Goal: Information Seeking & Learning: Learn about a topic

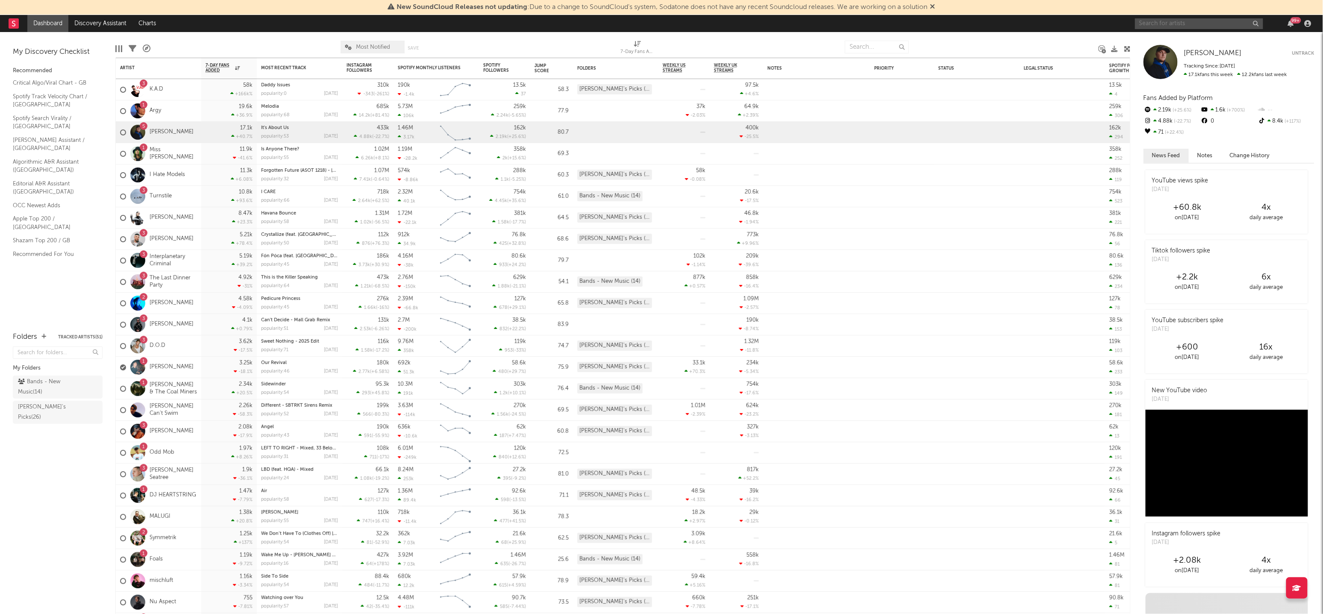
click at [1180, 26] on input "text" at bounding box center [1199, 23] width 128 height 11
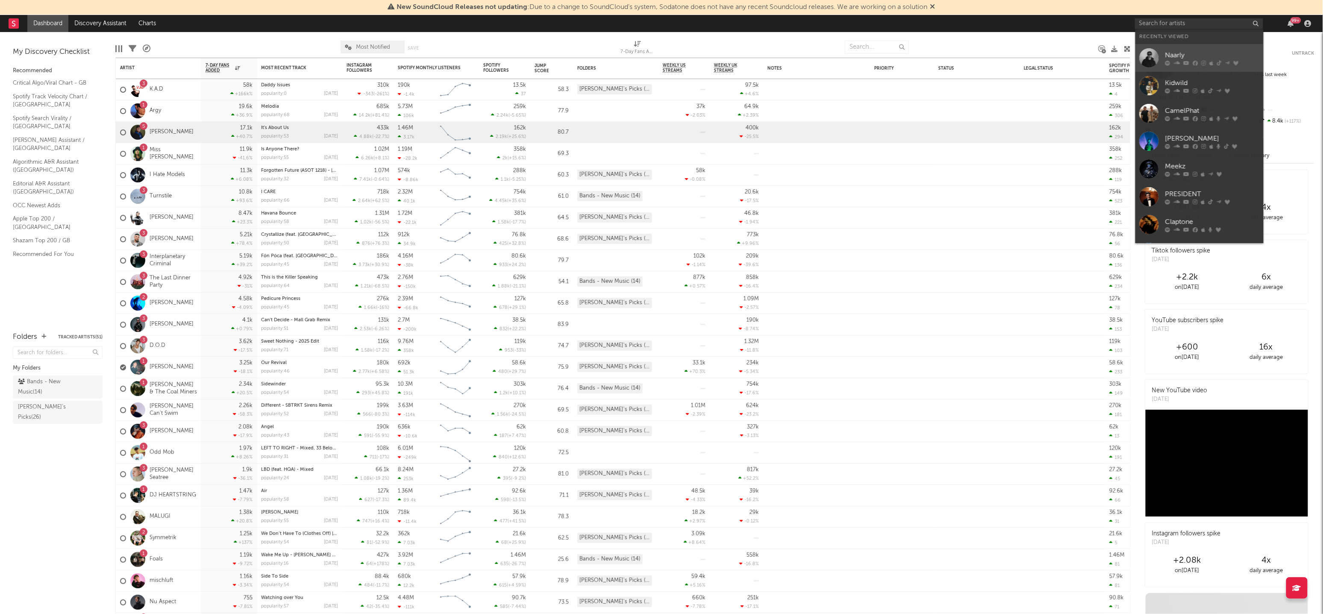
click at [1181, 59] on div "Naarly" at bounding box center [1212, 55] width 94 height 10
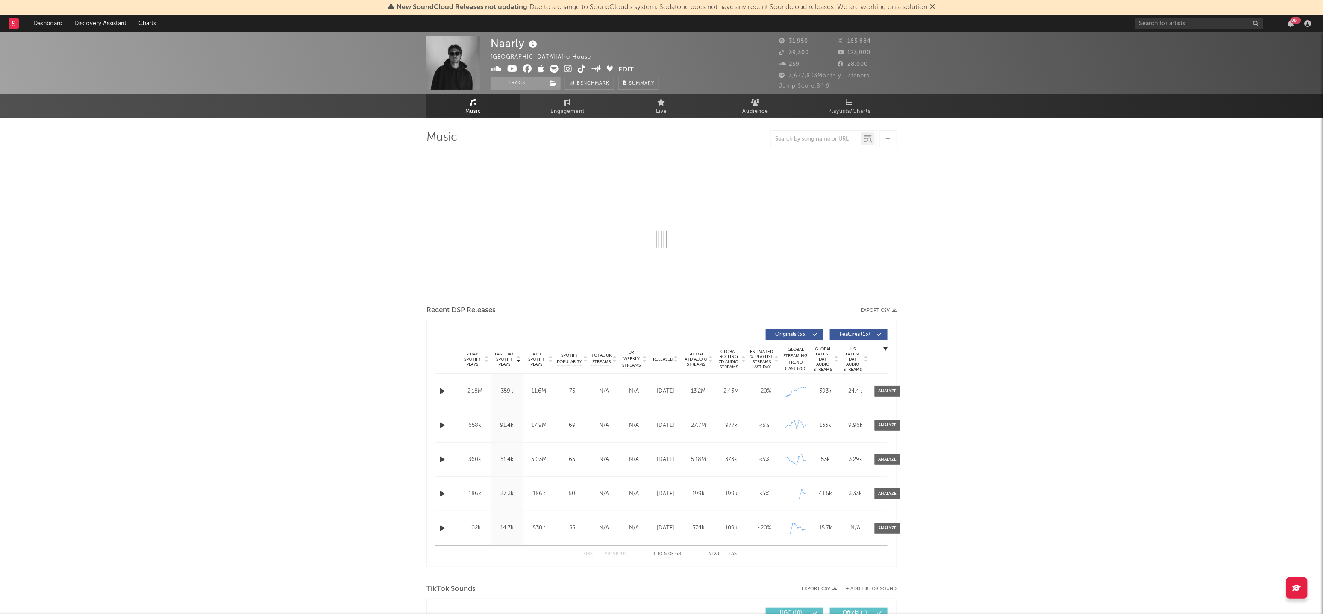
select select "6m"
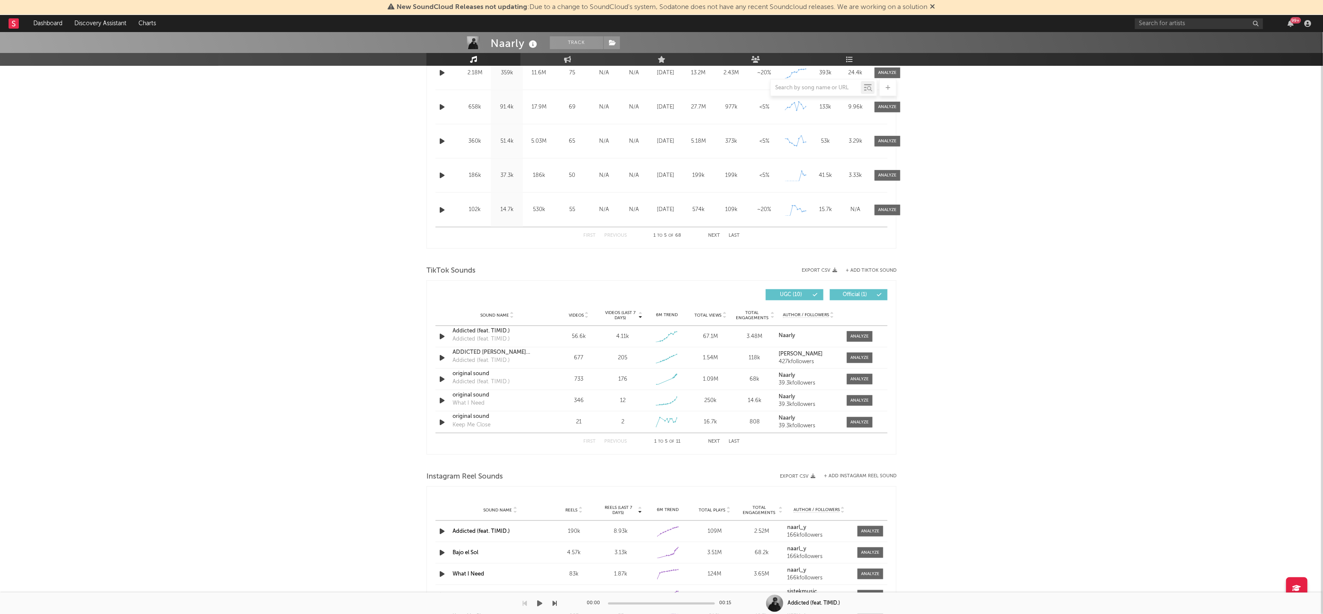
scroll to position [393, 0]
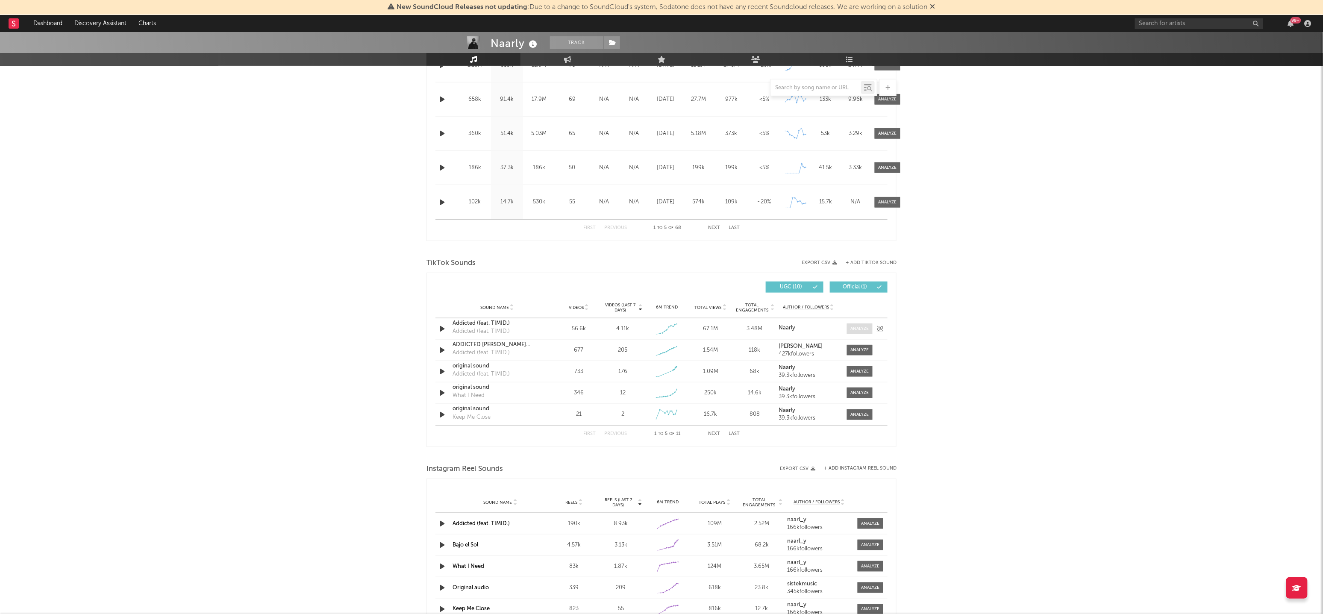
click at [857, 331] on div at bounding box center [860, 329] width 18 height 6
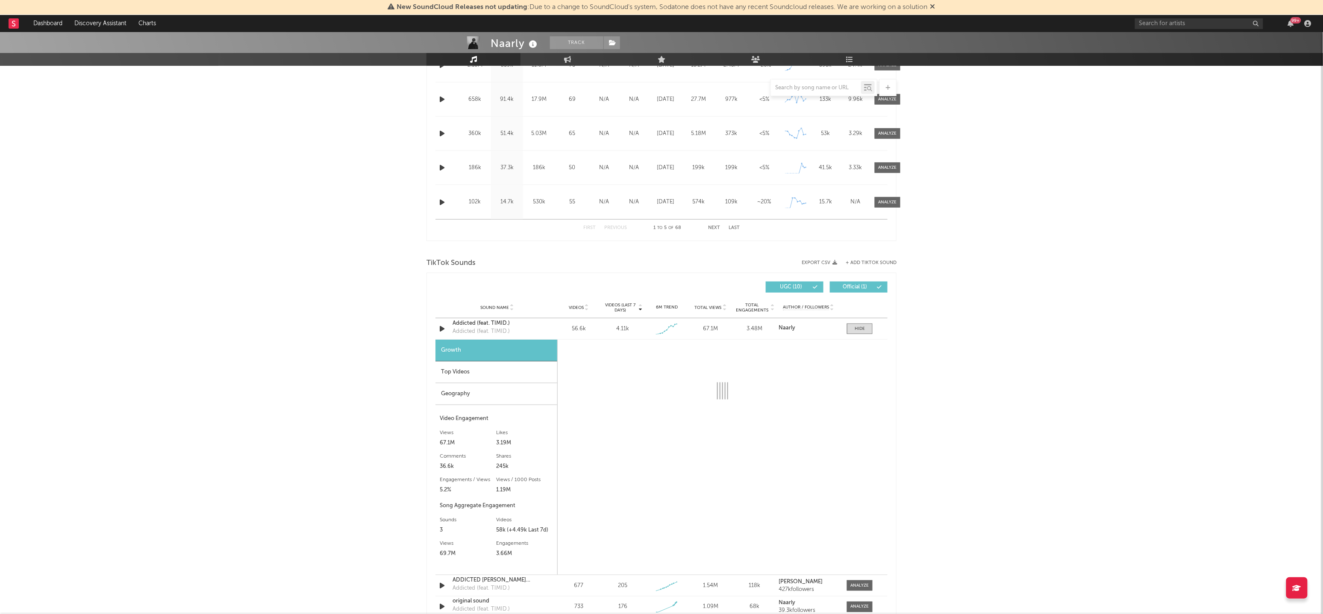
click at [505, 393] on div "Geography" at bounding box center [496, 394] width 122 height 22
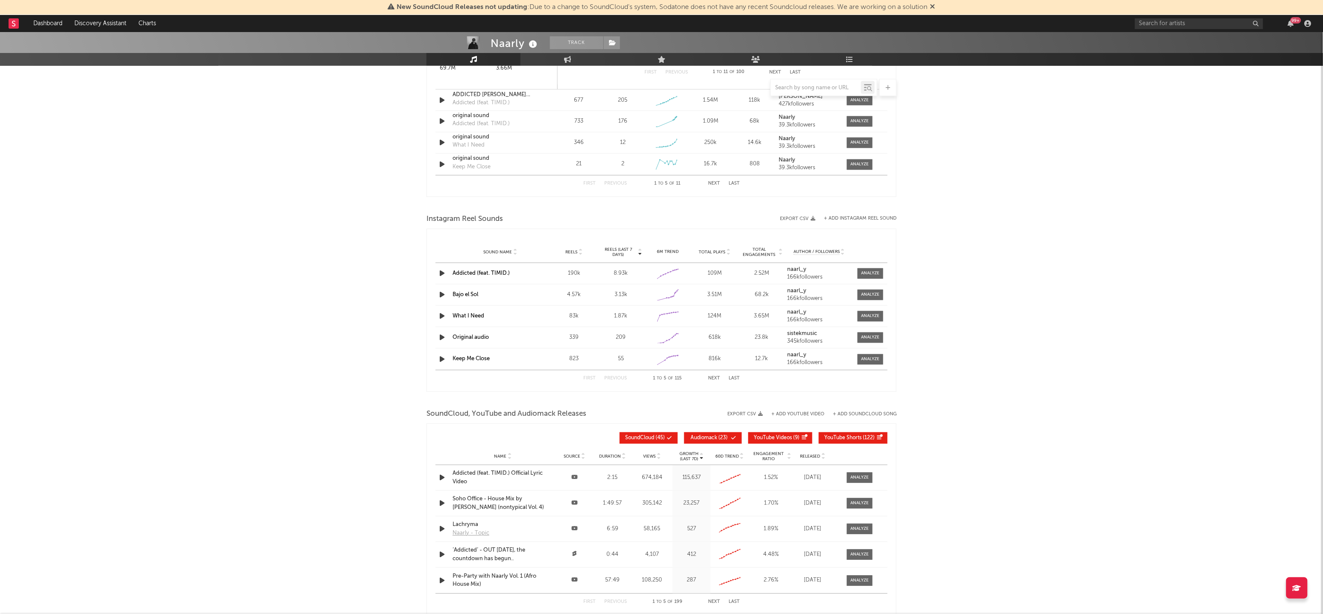
scroll to position [917, 0]
